Goal: Transaction & Acquisition: Book appointment/travel/reservation

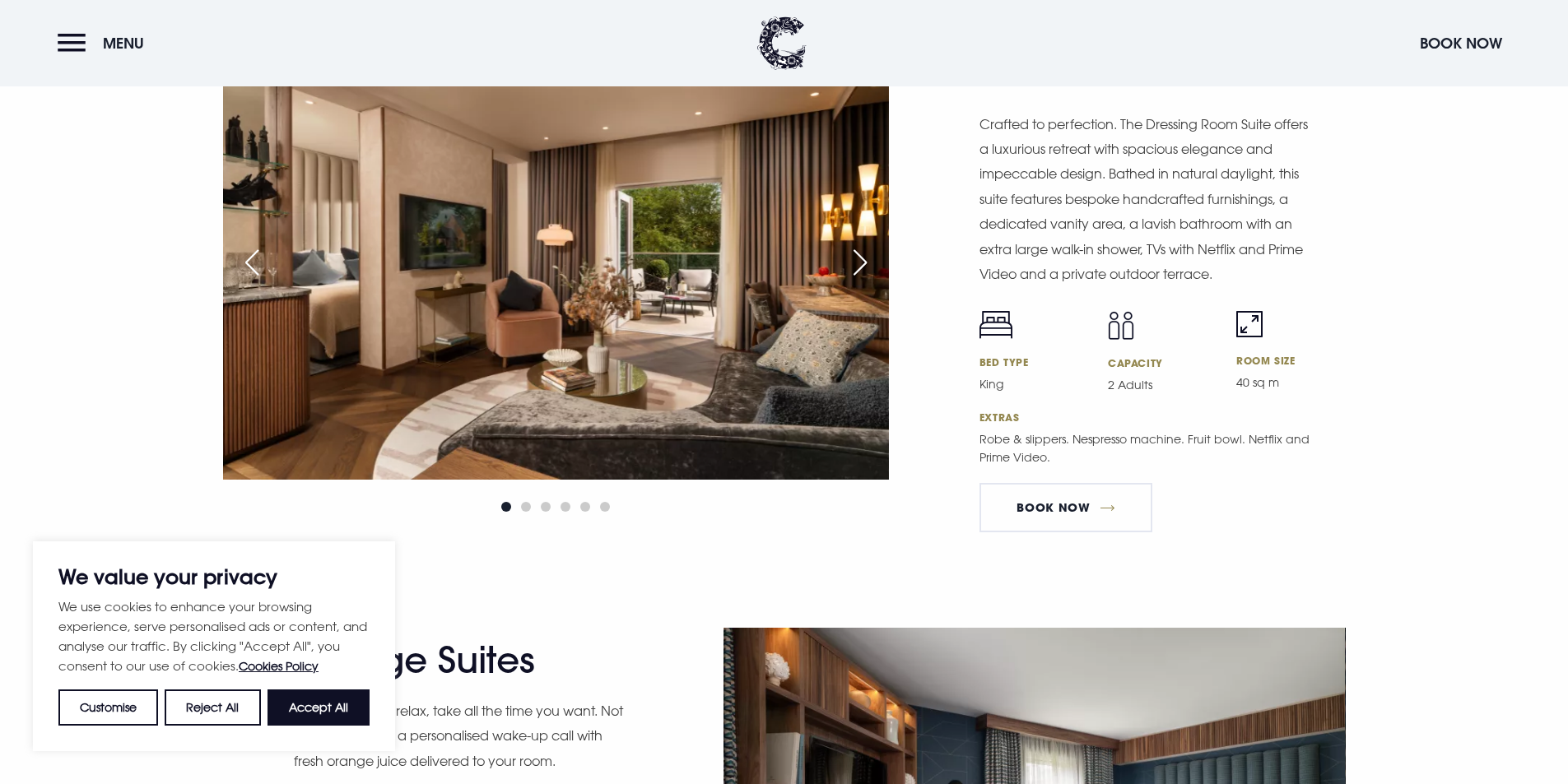
scroll to position [3126, 0]
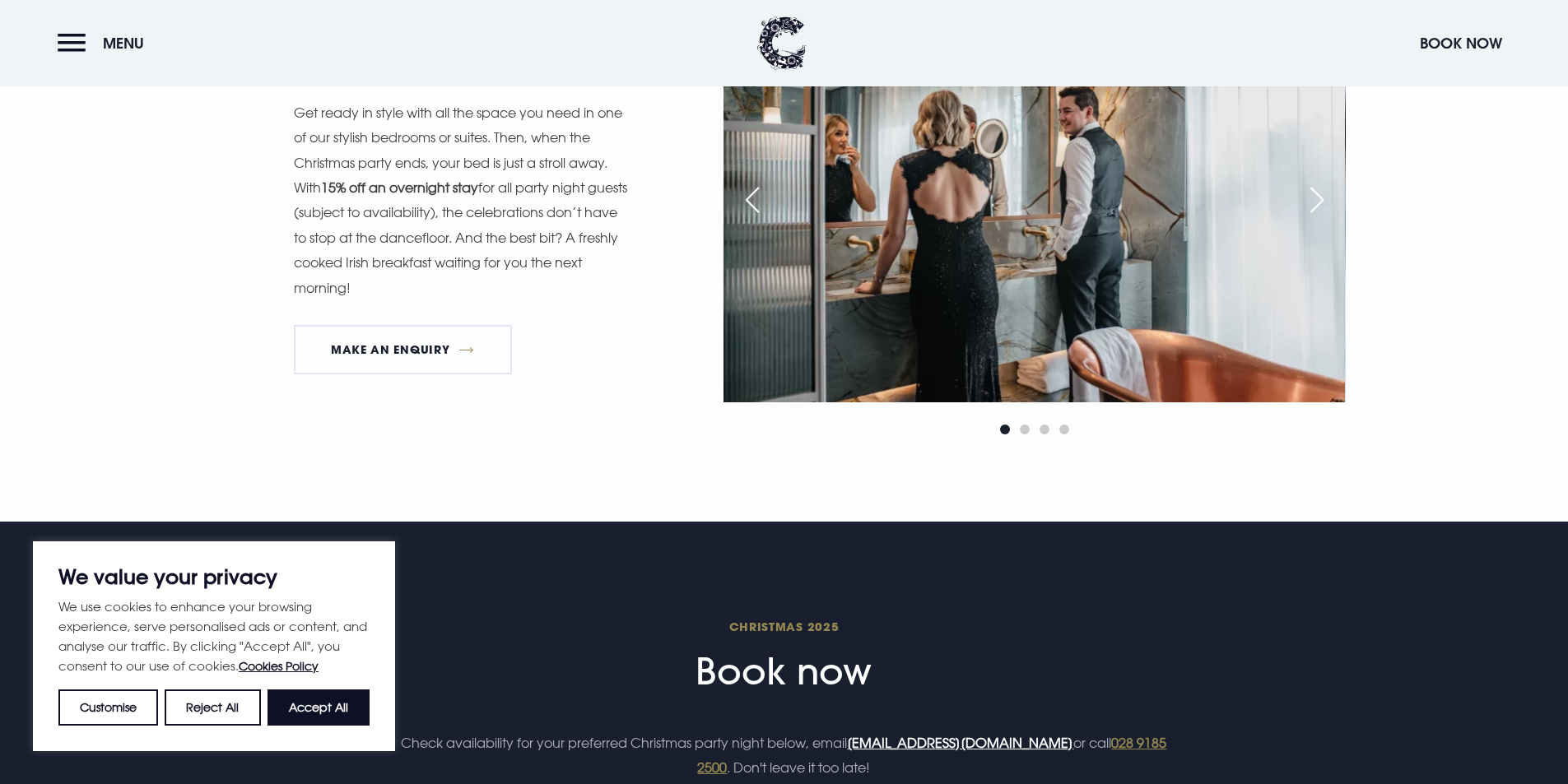
scroll to position [1974, 0]
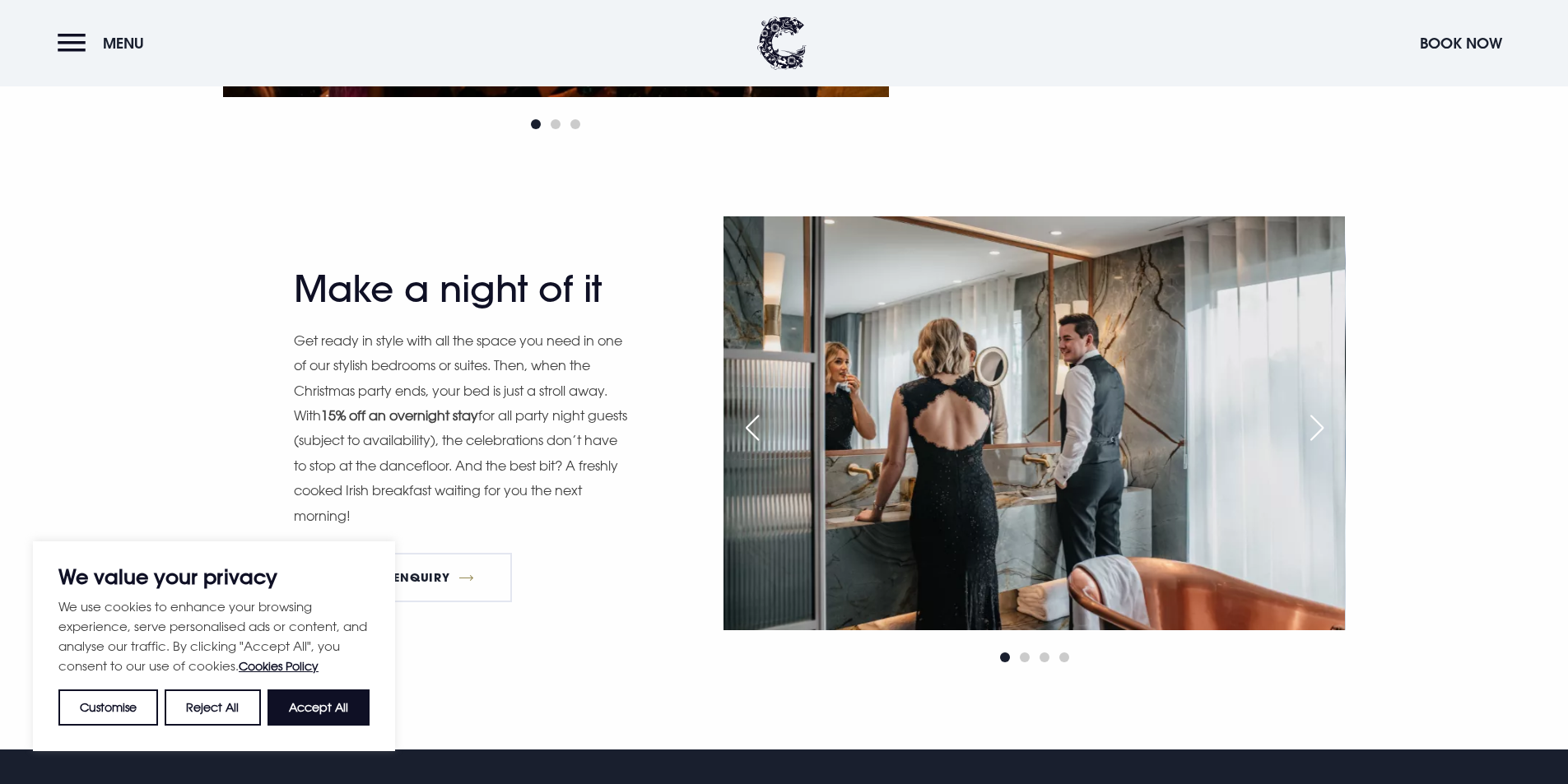
click at [1314, 423] on div "Next slide" at bounding box center [1316, 428] width 41 height 37
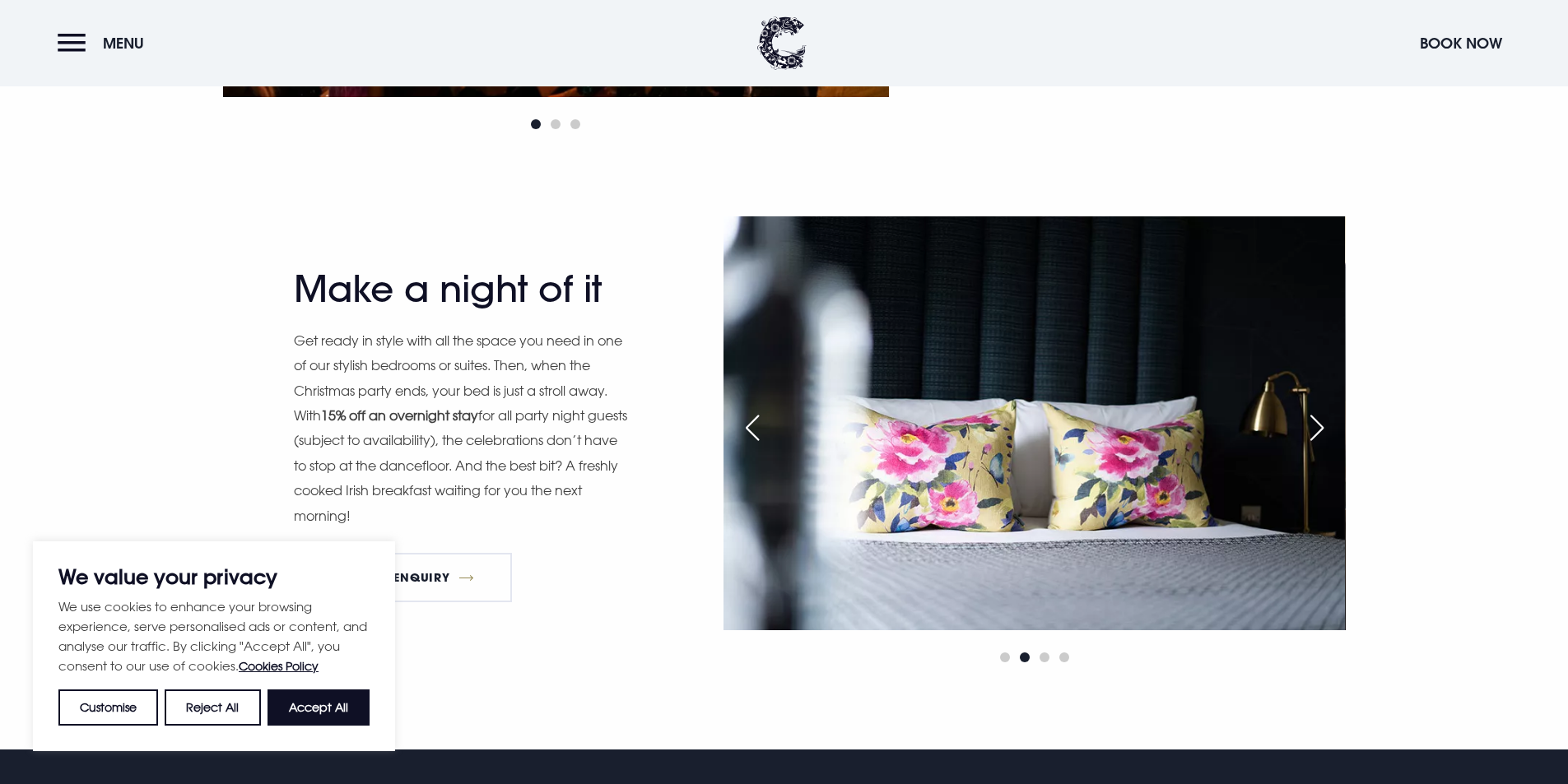
click at [1311, 428] on div "Next slide" at bounding box center [1316, 428] width 41 height 37
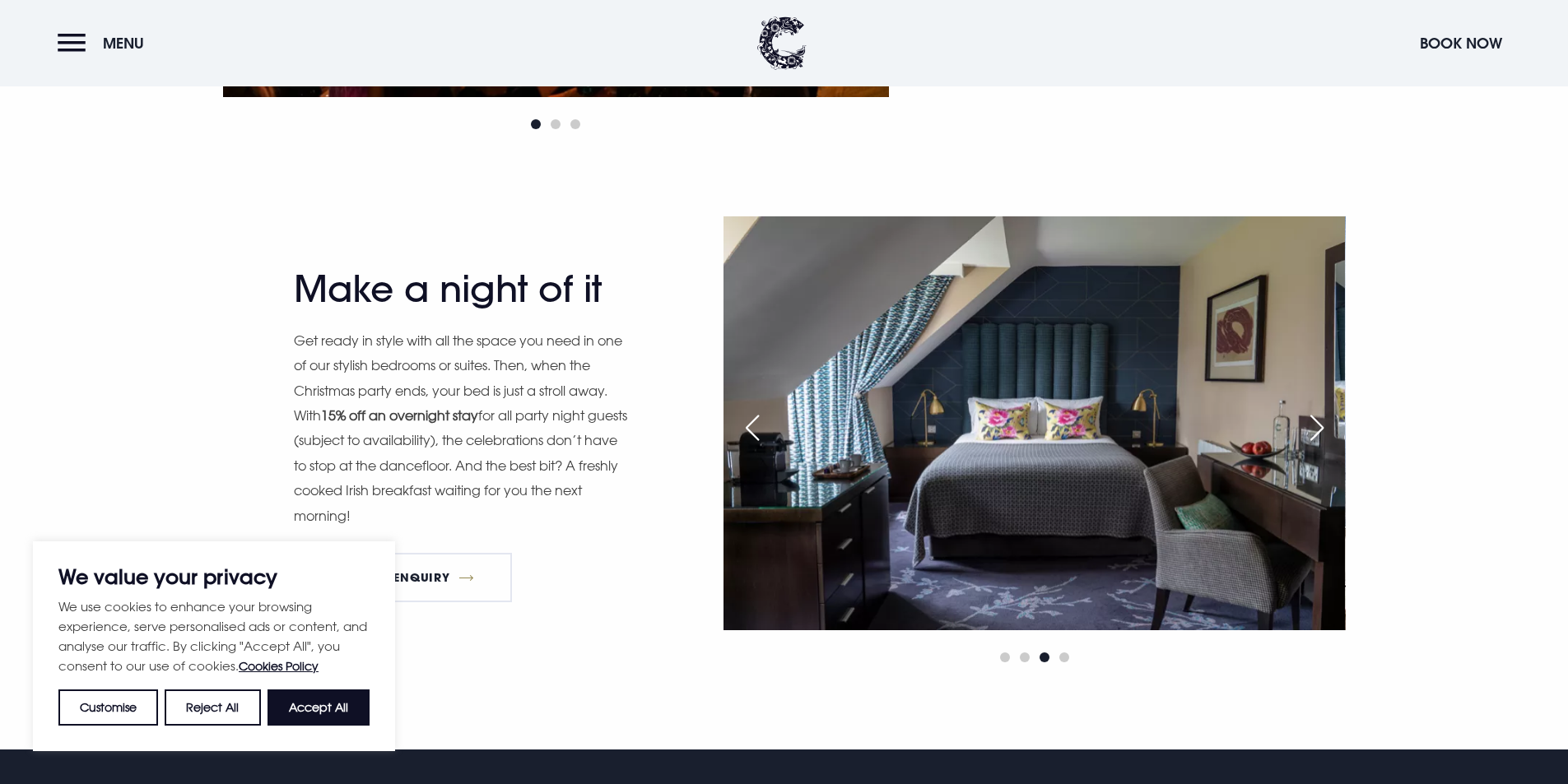
click at [1311, 428] on div "Next slide" at bounding box center [1316, 428] width 41 height 37
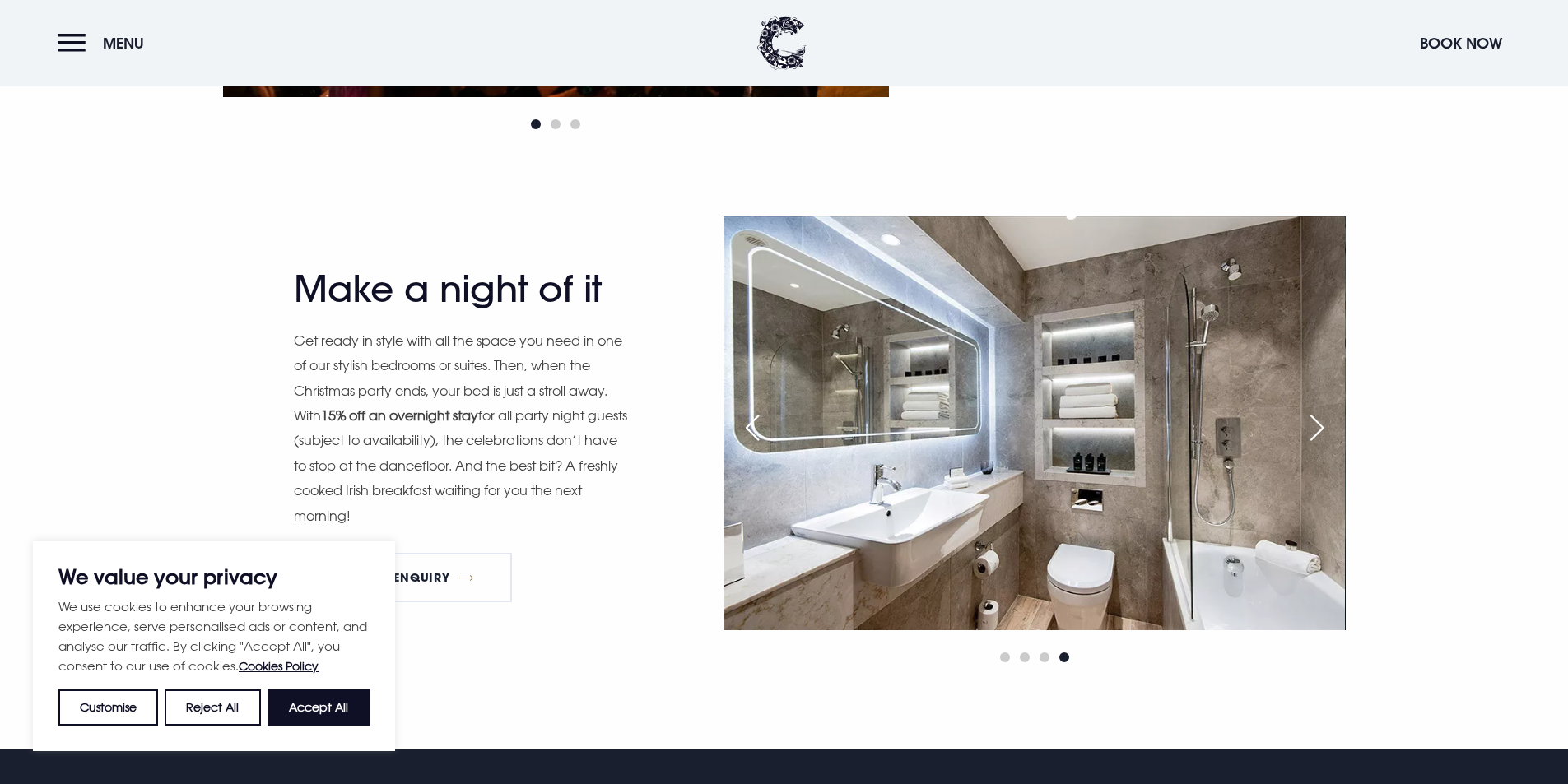
click at [1311, 428] on div "Next slide" at bounding box center [1316, 428] width 41 height 37
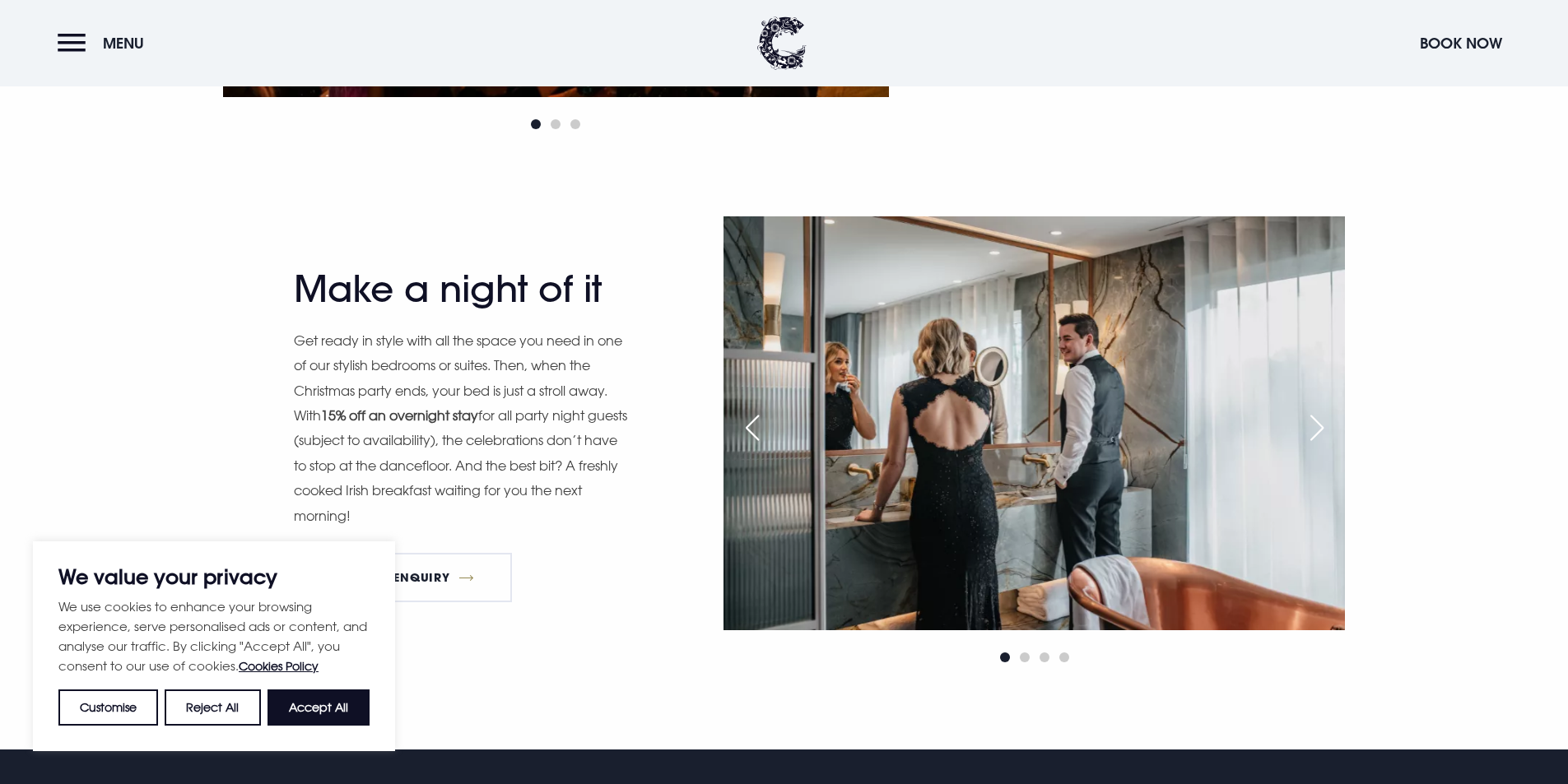
click at [1311, 428] on div "Next slide" at bounding box center [1316, 428] width 41 height 37
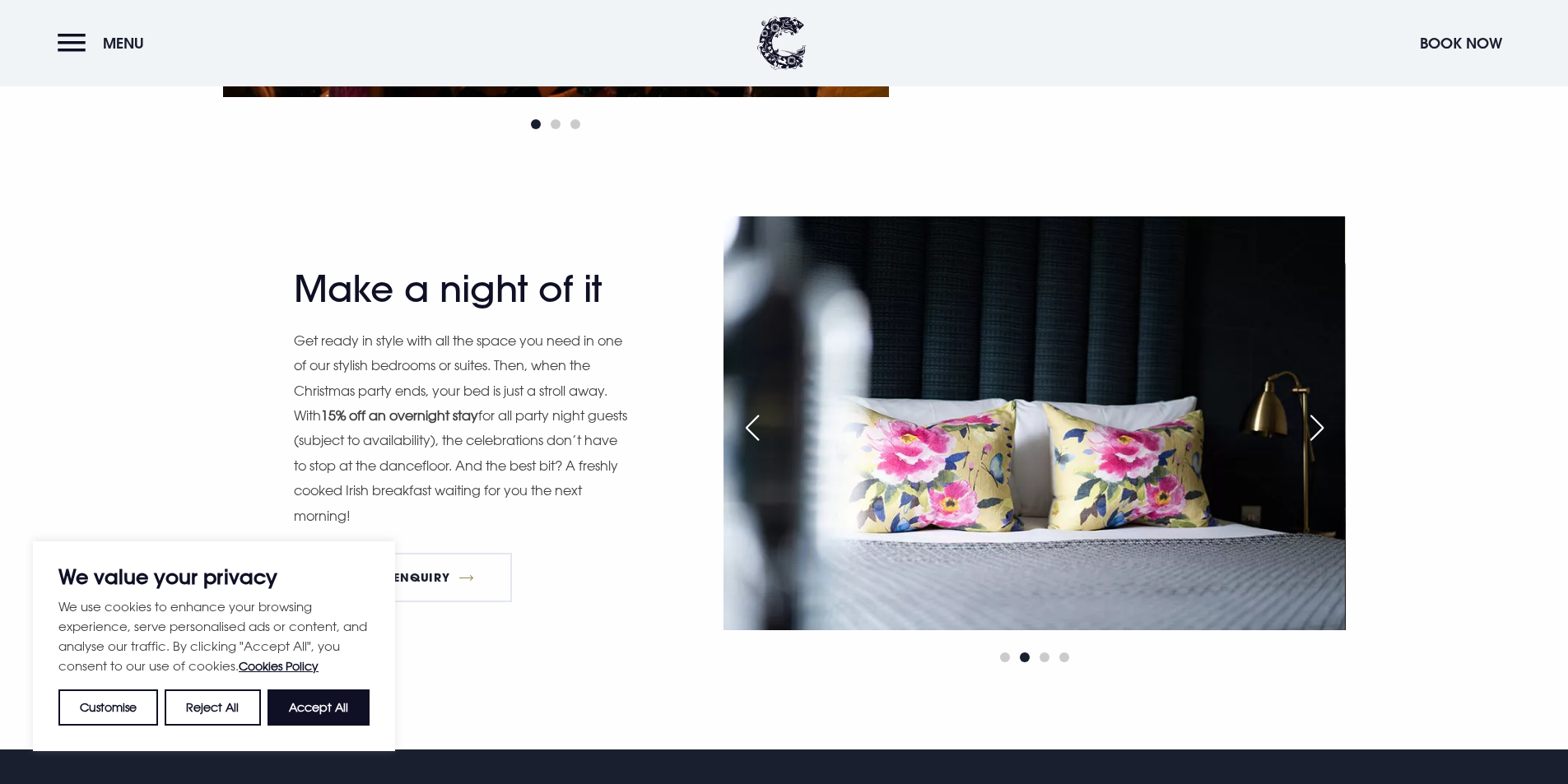
click at [746, 436] on div "Previous slide" at bounding box center [752, 428] width 41 height 37
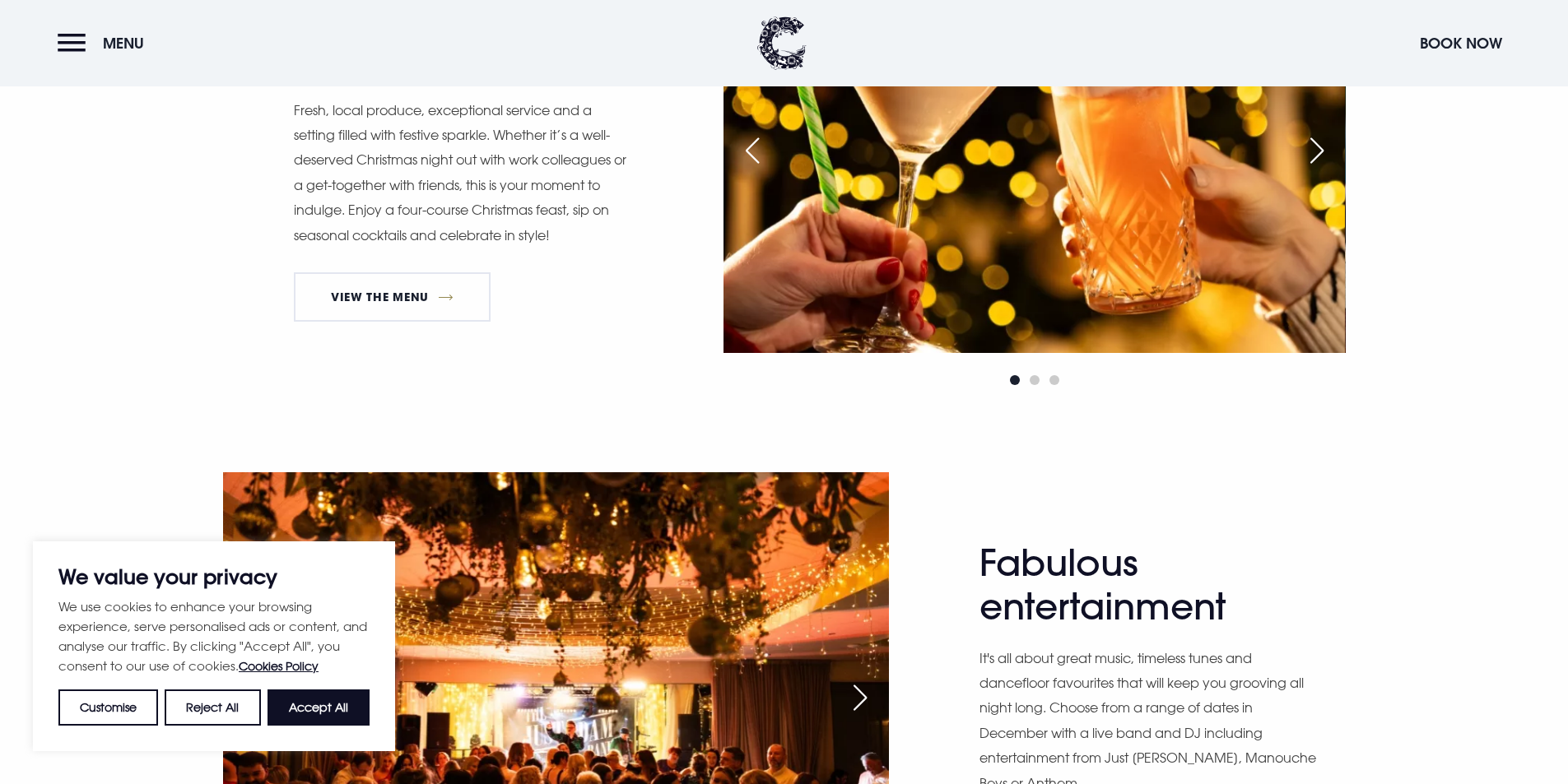
scroll to position [1069, 0]
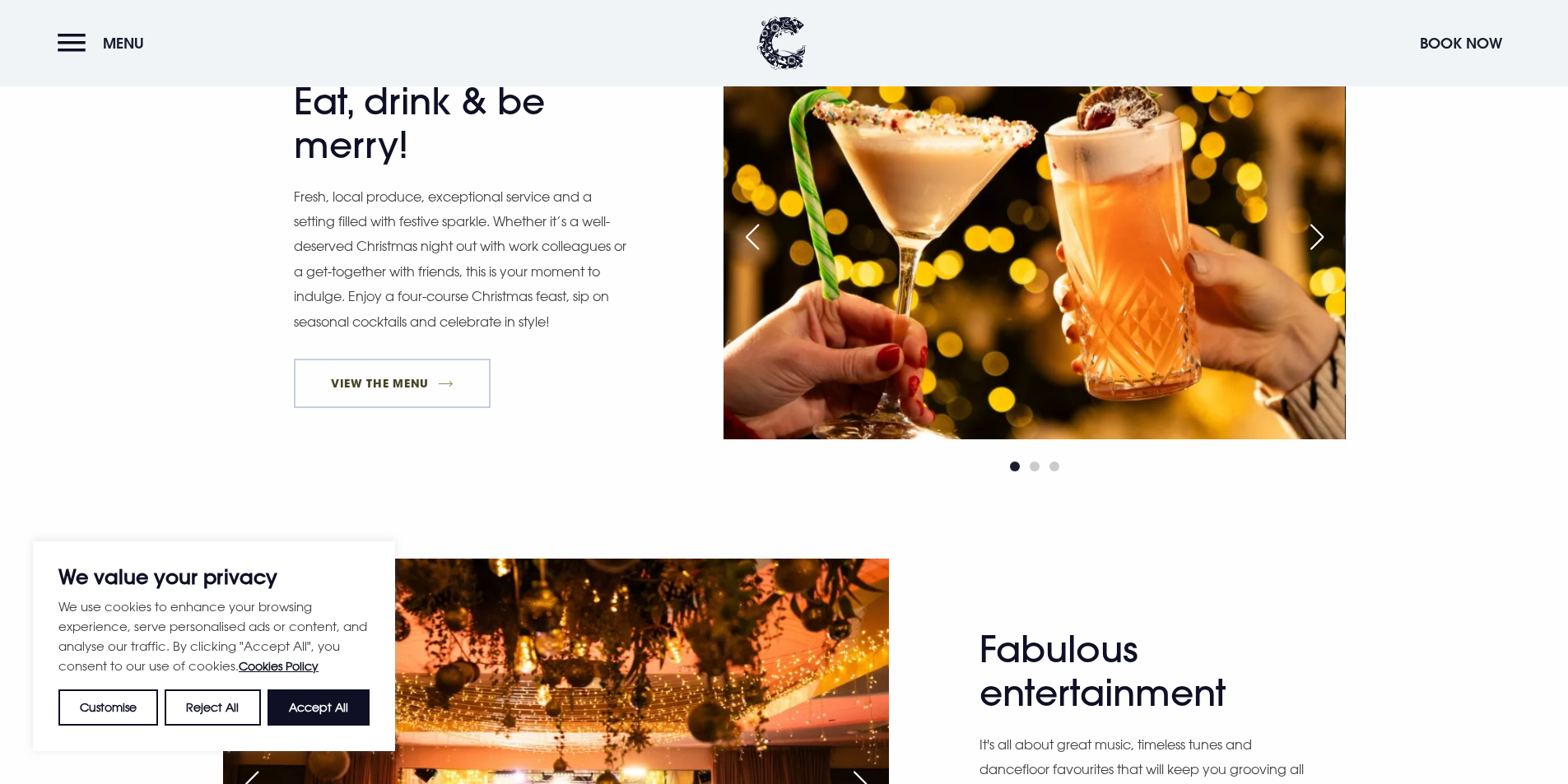
click at [411, 381] on link "View The Menu" at bounding box center [393, 383] width 198 height 49
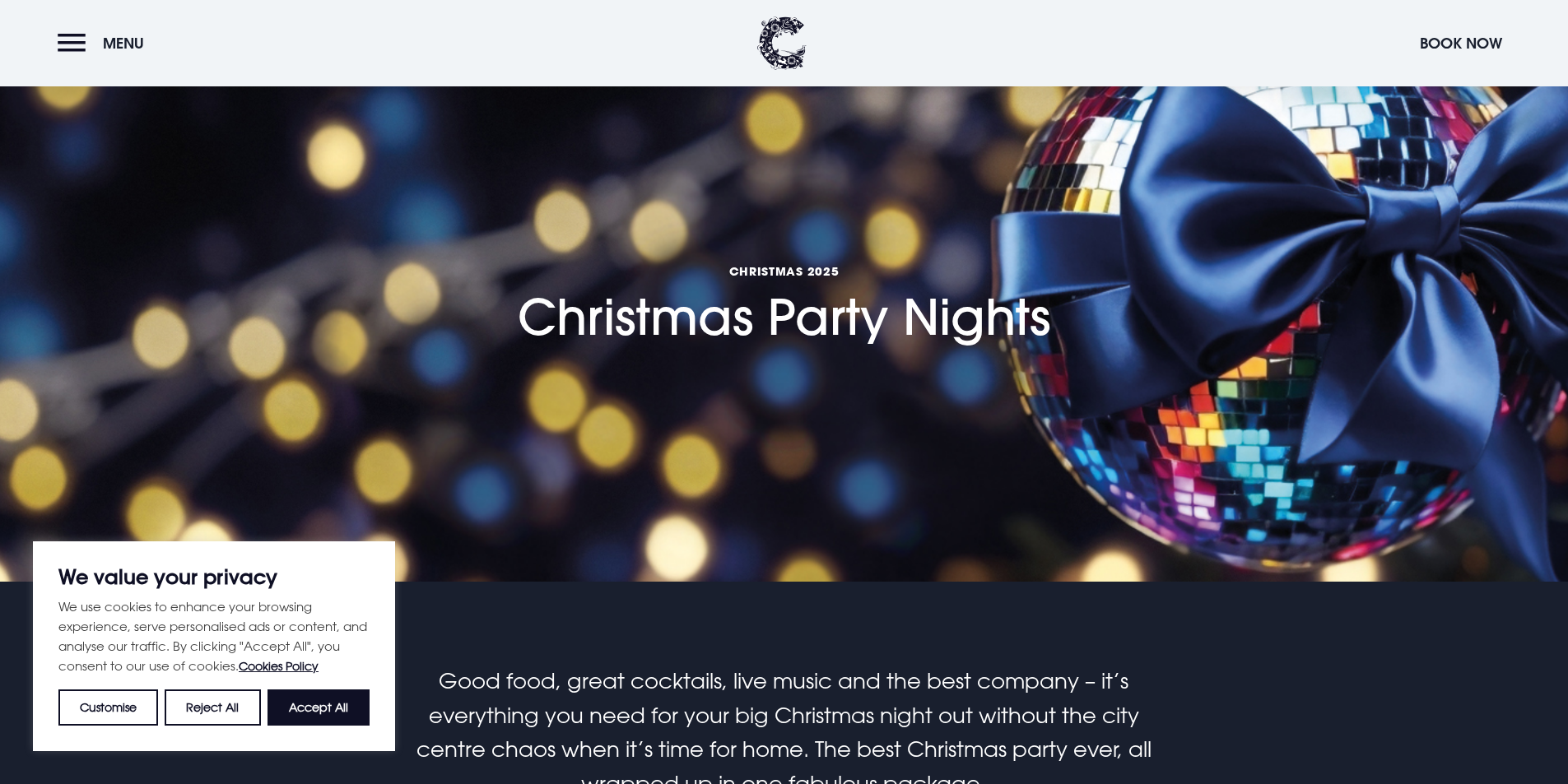
scroll to position [0, 0]
